Goal: Task Accomplishment & Management: Use online tool/utility

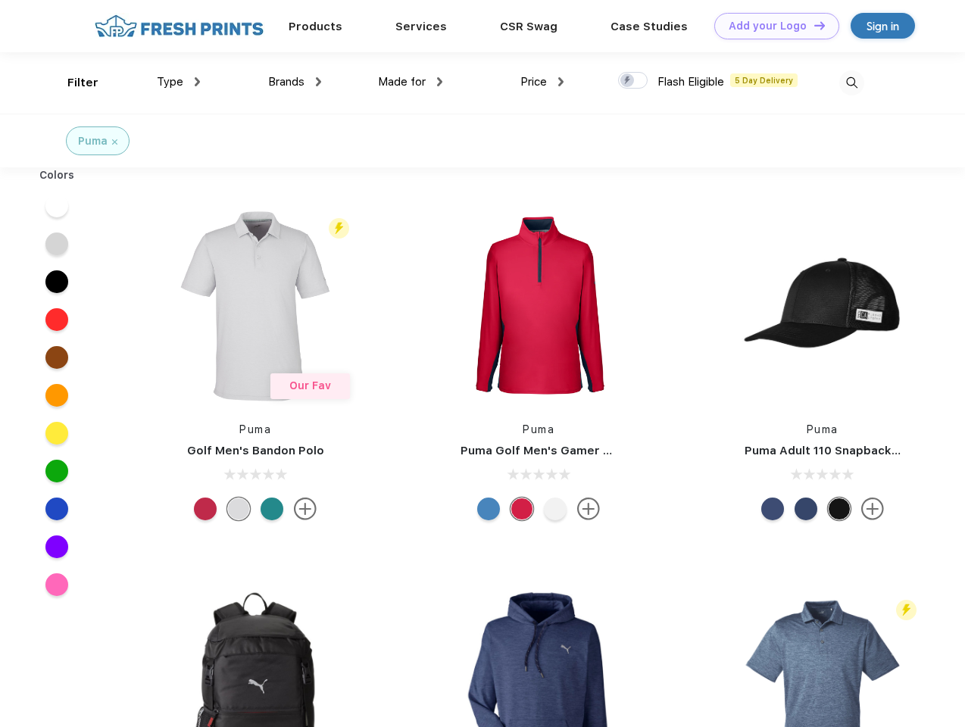
scroll to position [1, 0]
click at [771, 26] on link "Add your Logo Design Tool" at bounding box center [776, 26] width 125 height 27
click at [0, 0] on div "Design Tool" at bounding box center [0, 0] width 0 height 0
click at [813, 25] on link "Add your Logo Design Tool" at bounding box center [776, 26] width 125 height 27
click at [73, 83] on div "Filter" at bounding box center [82, 82] width 31 height 17
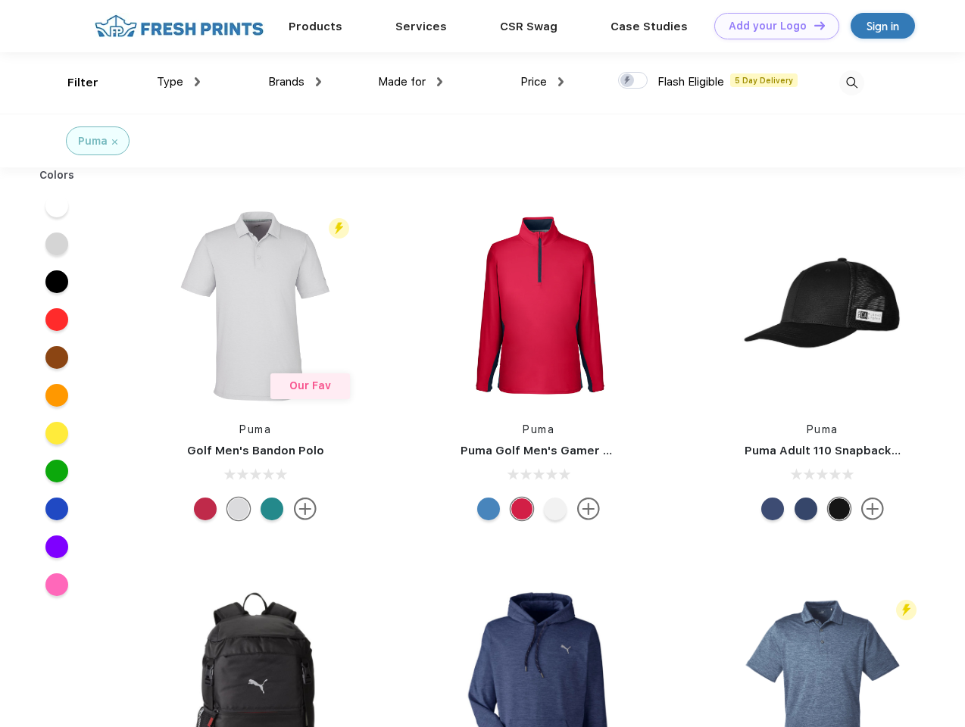
click at [179, 82] on span "Type" at bounding box center [170, 82] width 27 height 14
click at [295, 82] on span "Brands" at bounding box center [286, 82] width 36 height 14
click at [411, 82] on span "Made for" at bounding box center [402, 82] width 48 height 14
click at [542, 82] on span "Price" at bounding box center [533, 82] width 27 height 14
click at [633, 81] on div at bounding box center [633, 80] width 30 height 17
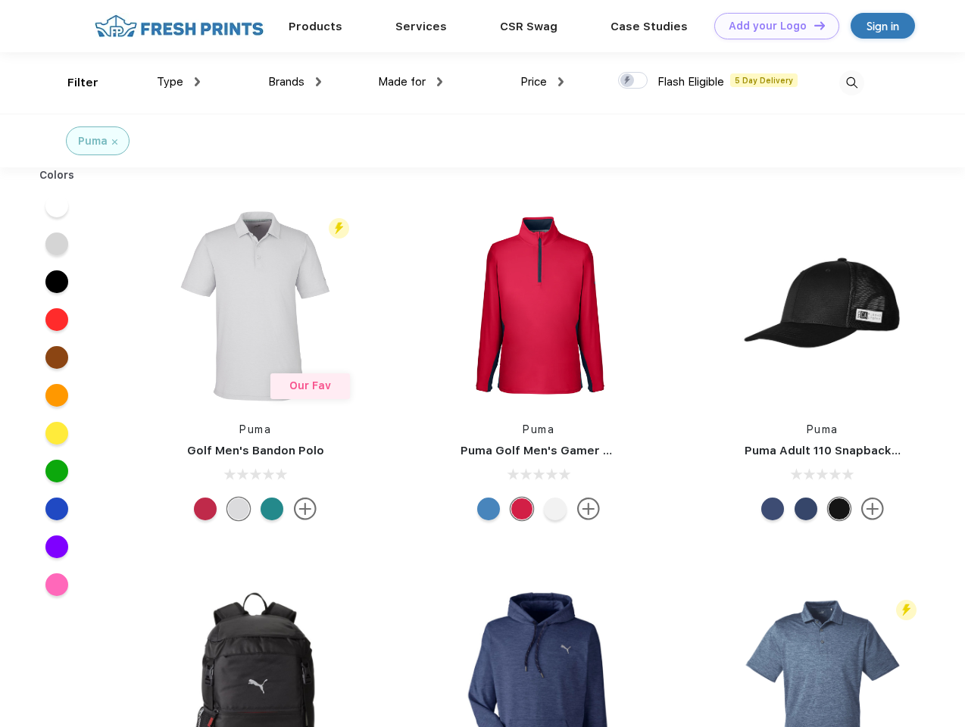
click at [628, 81] on input "checkbox" at bounding box center [623, 76] width 10 height 10
click at [852, 83] on img at bounding box center [851, 82] width 25 height 25
